Goal: Information Seeking & Learning: Learn about a topic

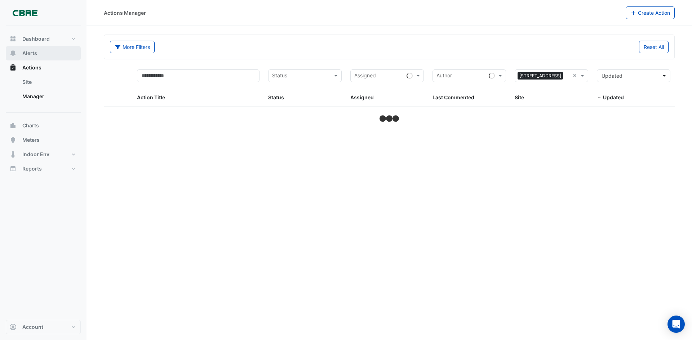
select select "***"
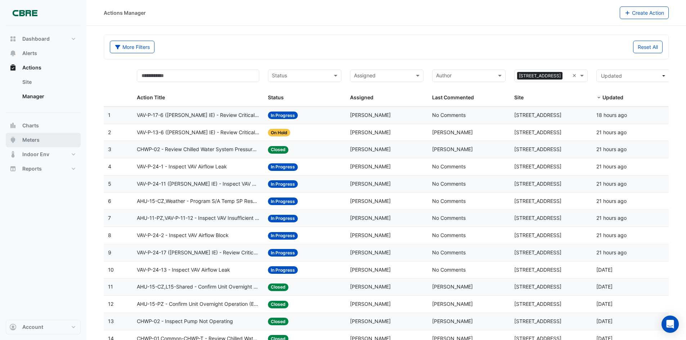
click at [40, 142] on button "Meters" at bounding box center [43, 140] width 75 height 14
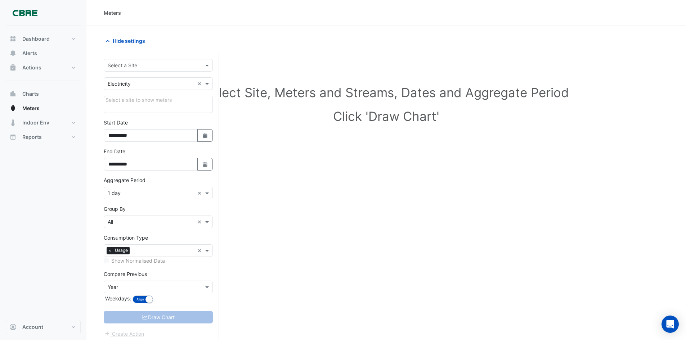
click at [151, 69] on div "Select a Site" at bounding box center [158, 65] width 109 height 13
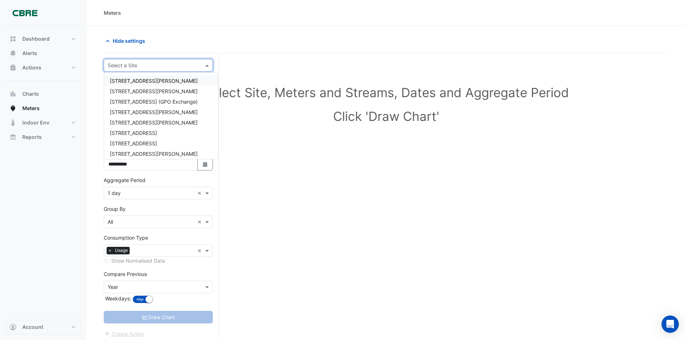
click at [146, 80] on div "[STREET_ADDRESS][PERSON_NAME]" at bounding box center [161, 81] width 114 height 10
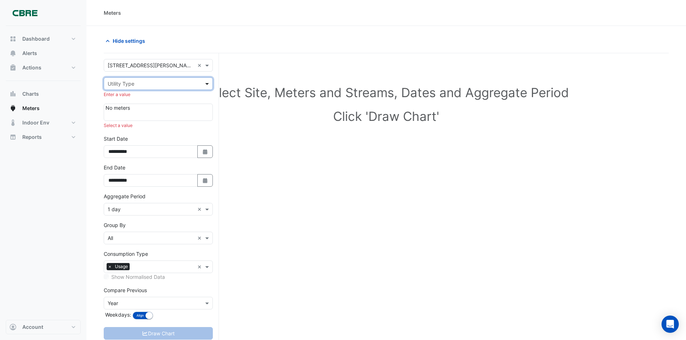
click at [206, 84] on span at bounding box center [208, 84] width 9 height 8
click at [169, 119] on div "Water" at bounding box center [158, 120] width 108 height 10
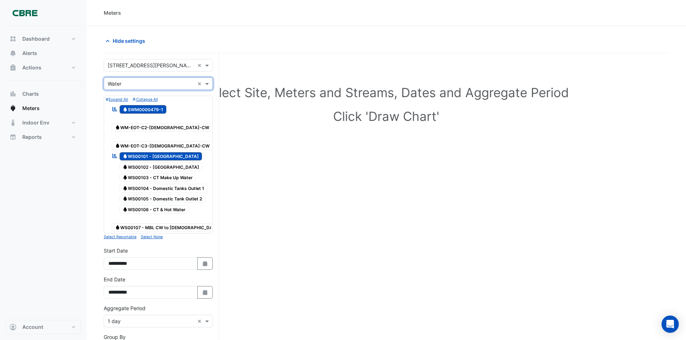
click at [146, 110] on span "Water SWM0000479-1" at bounding box center [143, 109] width 47 height 9
click at [207, 262] on icon "Select Date" at bounding box center [205, 264] width 6 height 5
select select "*"
select select "****"
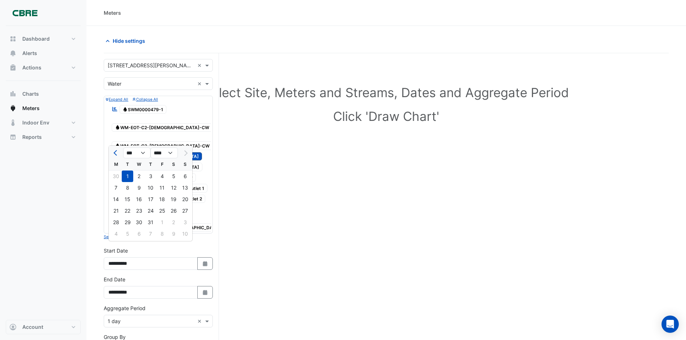
click at [129, 175] on div "1" at bounding box center [128, 177] width 12 height 12
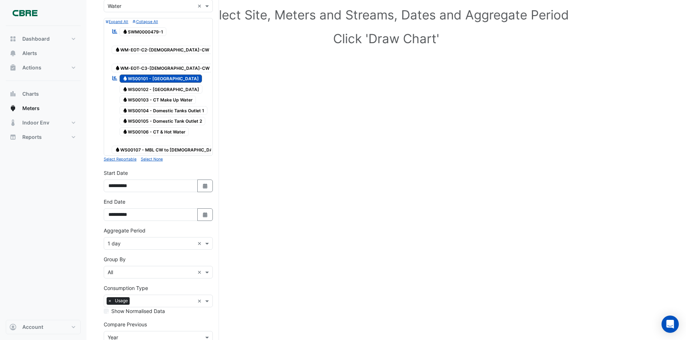
scroll to position [117, 0]
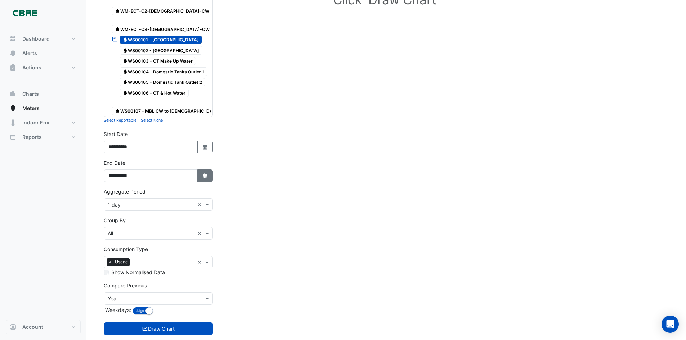
click at [197, 170] on button "Select Date" at bounding box center [205, 176] width 16 height 13
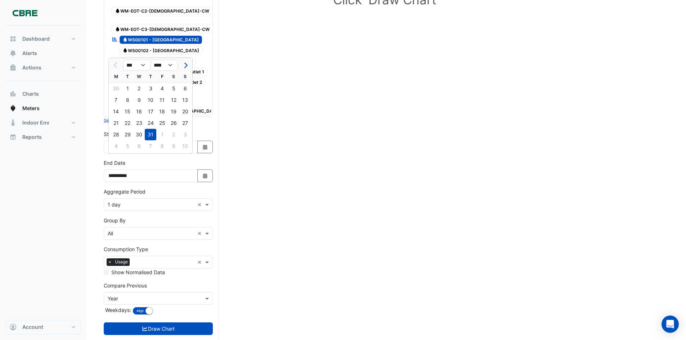
click at [187, 66] on button "Next month" at bounding box center [185, 65] width 9 height 12
select select "*"
click at [138, 123] on div "20" at bounding box center [139, 123] width 12 height 12
type input "**********"
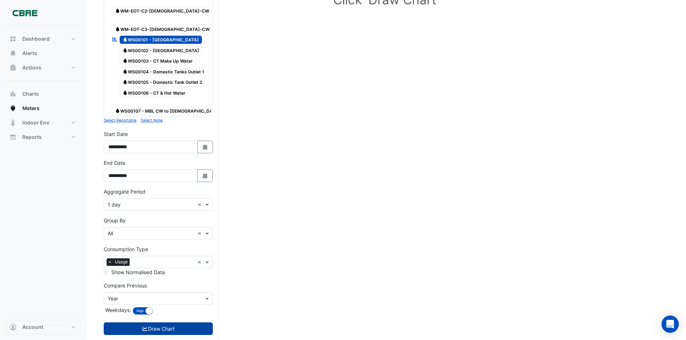
click at [166, 323] on button "Draw Chart" at bounding box center [158, 329] width 109 height 13
